Goal: Task Accomplishment & Management: Manage account settings

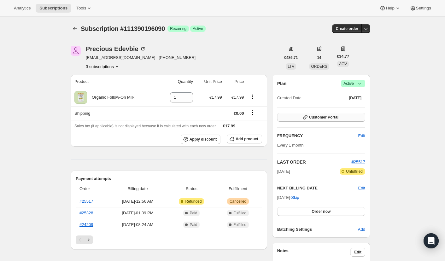
click at [299, 118] on button "Customer Portal" at bounding box center [321, 117] width 88 height 9
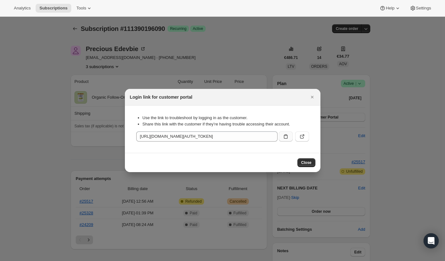
click at [285, 138] on icon ":rbf:" at bounding box center [285, 136] width 6 height 6
click at [311, 98] on icon "Close" at bounding box center [312, 97] width 6 height 6
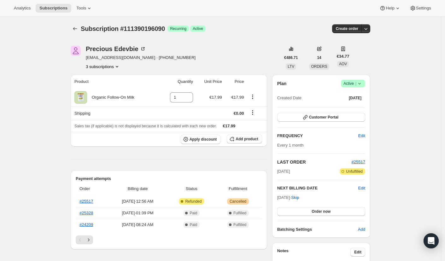
click at [105, 67] on button "3 subscriptions" at bounding box center [103, 66] width 34 height 6
click at [105, 81] on span "108005917050" at bounding box center [95, 78] width 27 height 5
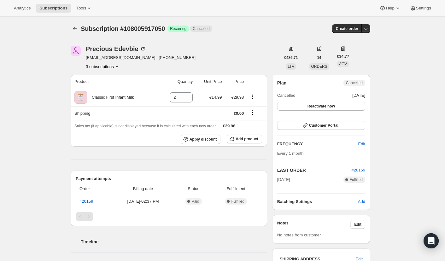
click at [104, 66] on button "3 subscriptions" at bounding box center [103, 66] width 34 height 6
click at [107, 89] on span "110829928826" at bounding box center [94, 89] width 27 height 5
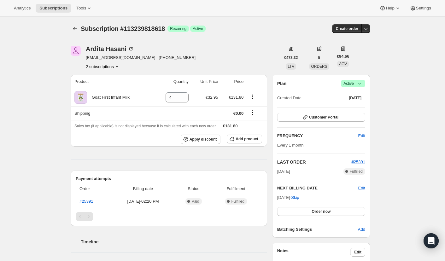
click at [115, 66] on button "2 subscriptions" at bounding box center [103, 66] width 34 height 6
click at [107, 77] on span "112522953082" at bounding box center [95, 78] width 27 height 5
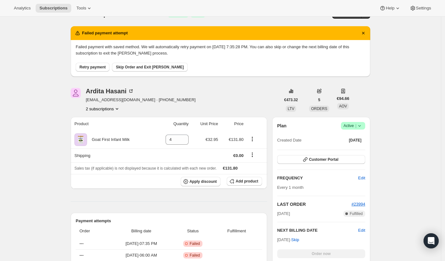
scroll to position [13, 0]
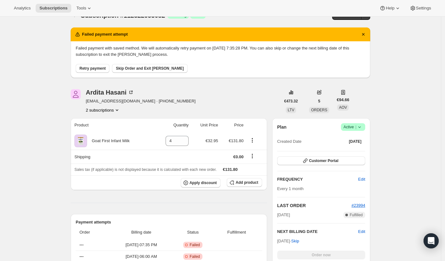
click at [108, 108] on button "2 subscriptions" at bounding box center [103, 110] width 34 height 6
click at [104, 133] on span "113239818618" at bounding box center [94, 132] width 27 height 5
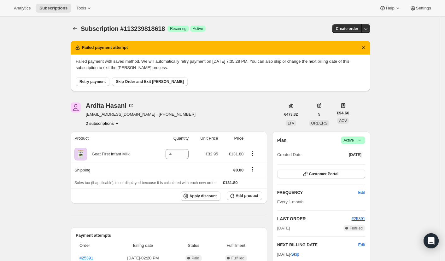
click at [112, 125] on button "2 subscriptions" at bounding box center [103, 123] width 34 height 6
click at [106, 136] on span "112522953082" at bounding box center [95, 134] width 27 height 5
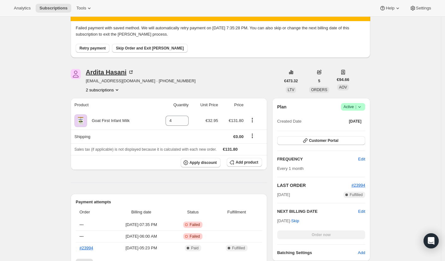
scroll to position [68, 0]
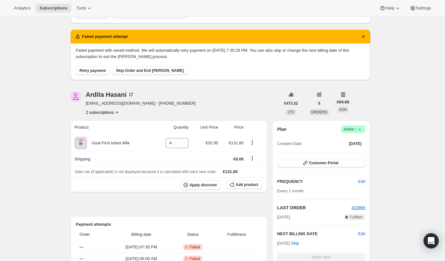
click at [120, 111] on icon "Product actions" at bounding box center [117, 112] width 6 height 6
click at [107, 132] on span "113239818618" at bounding box center [94, 134] width 27 height 5
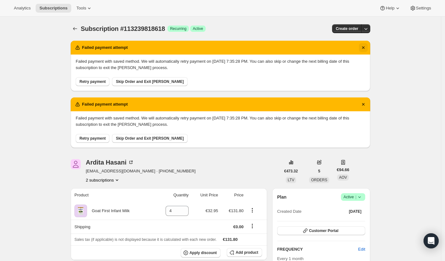
click at [364, 48] on icon "Dismiss notification" at bounding box center [363, 47] width 3 height 3
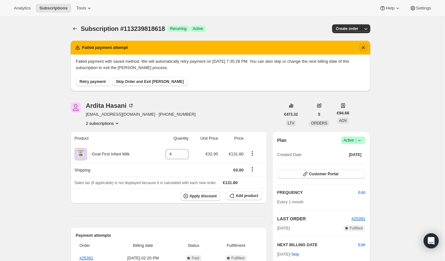
click at [363, 47] on icon "Dismiss notification" at bounding box center [363, 47] width 6 height 6
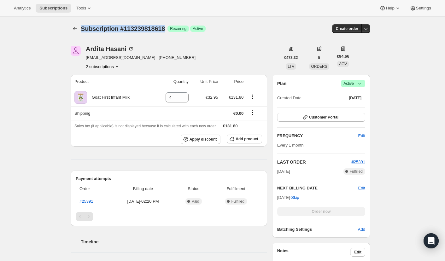
drag, startPoint x: 84, startPoint y: 29, endPoint x: 171, endPoint y: 28, distance: 87.3
click at [171, 28] on div "Subscription #113239818618 Success Recurring Success Active" at bounding box center [173, 28] width 184 height 9
copy span "Subscription #113239818618"
click at [119, 65] on icon "Product actions" at bounding box center [117, 66] width 6 height 6
click at [105, 77] on span "112522953082" at bounding box center [95, 78] width 27 height 5
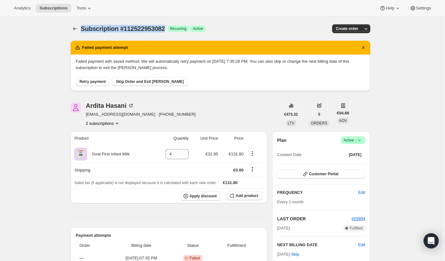
drag, startPoint x: 83, startPoint y: 29, endPoint x: 173, endPoint y: 28, distance: 89.5
click at [165, 28] on span "Subscription #112522953082" at bounding box center [123, 28] width 84 height 7
copy span "Subscription #112522953082"
click at [364, 47] on icon "Dismiss notification" at bounding box center [363, 47] width 6 height 6
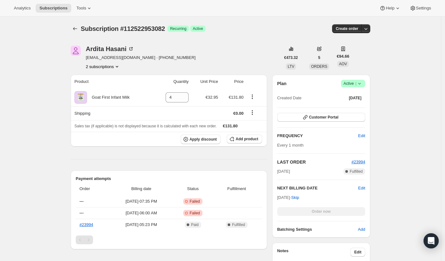
click at [365, 83] on span "Success Active |" at bounding box center [353, 84] width 24 height 8
click at [341, 106] on span "Cancel subscription" at bounding box center [353, 106] width 36 height 5
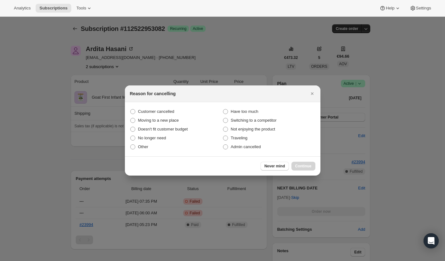
drag, startPoint x: 134, startPoint y: 148, endPoint x: 267, endPoint y: 160, distance: 133.5
click at [135, 147] on span ":rn0:" at bounding box center [132, 146] width 5 height 5
click at [130, 145] on input "Other" at bounding box center [130, 144] width 0 height 0
radio input "true"
click at [299, 167] on span "Continue" at bounding box center [303, 166] width 16 height 5
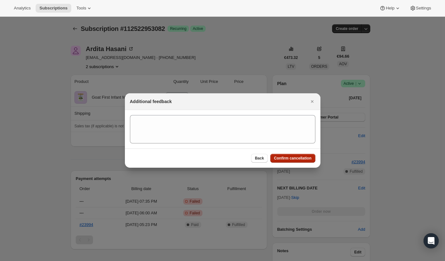
click at [283, 157] on span "Confirm cancellation" at bounding box center [292, 158] width 37 height 5
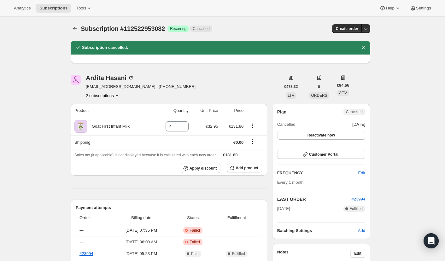
click at [114, 97] on button "2 subscriptions" at bounding box center [103, 95] width 34 height 6
click at [102, 120] on span "113239818618" at bounding box center [94, 118] width 27 height 5
